Goal: Navigation & Orientation: Understand site structure

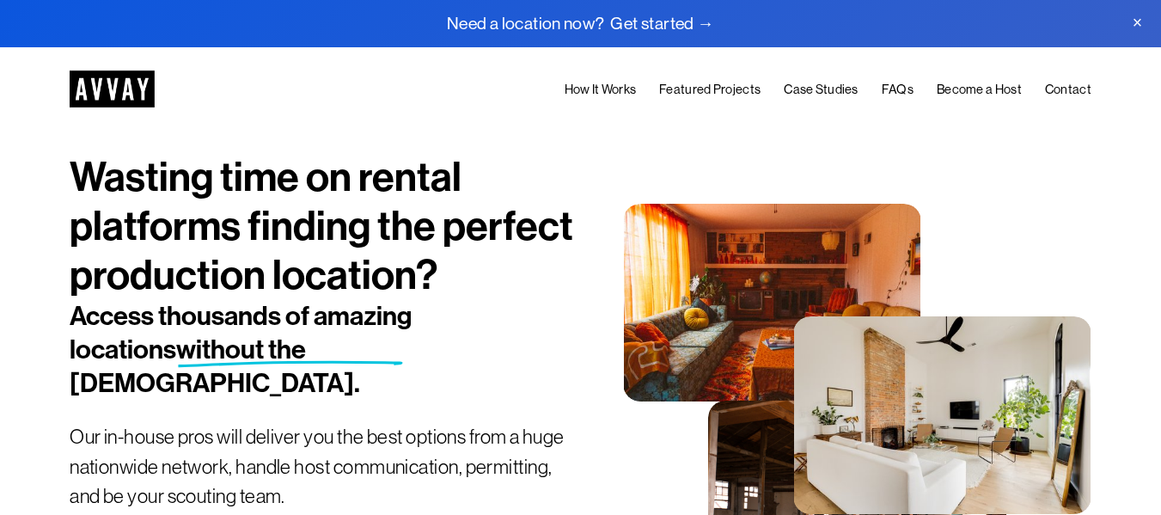
click at [621, 94] on link "How It Works" at bounding box center [601, 89] width 72 height 21
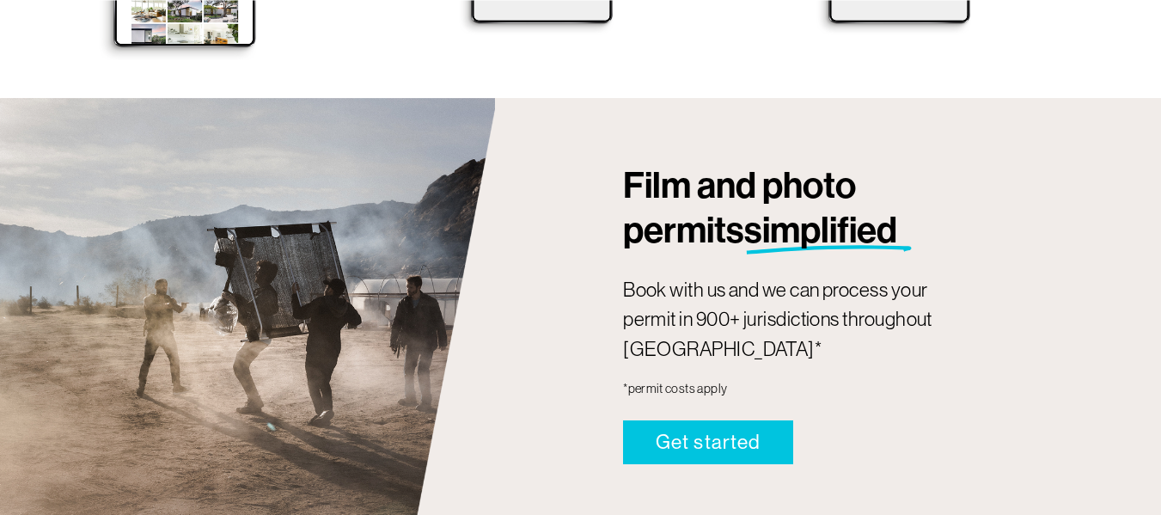
scroll to position [1500, 0]
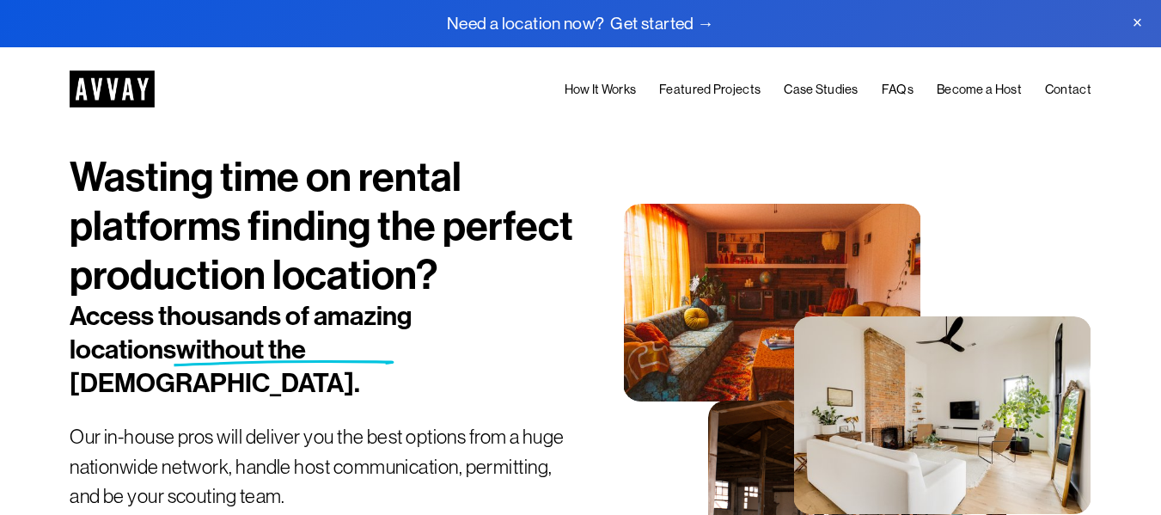
click at [708, 88] on link "Featured Projects" at bounding box center [709, 89] width 101 height 21
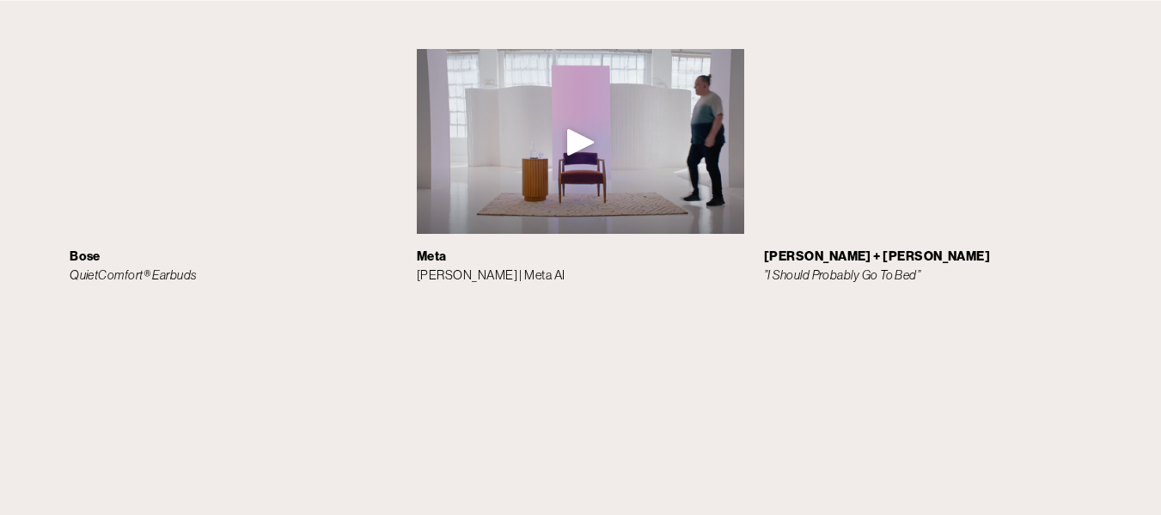
scroll to position [3228, 0]
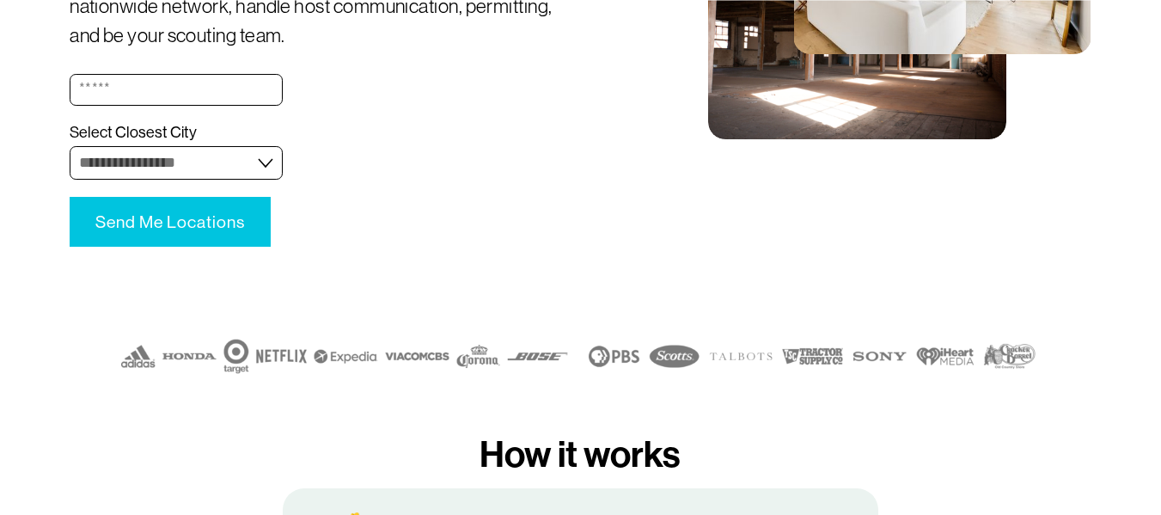
scroll to position [467, 0]
